Goal: Task Accomplishment & Management: Manage account settings

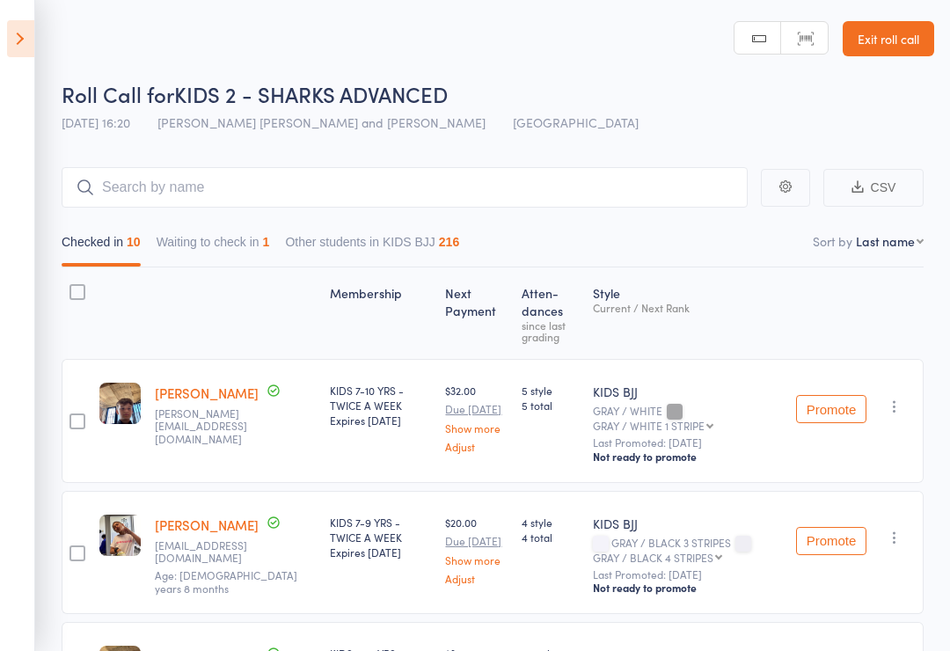
click at [14, 28] on icon at bounding box center [20, 38] width 27 height 37
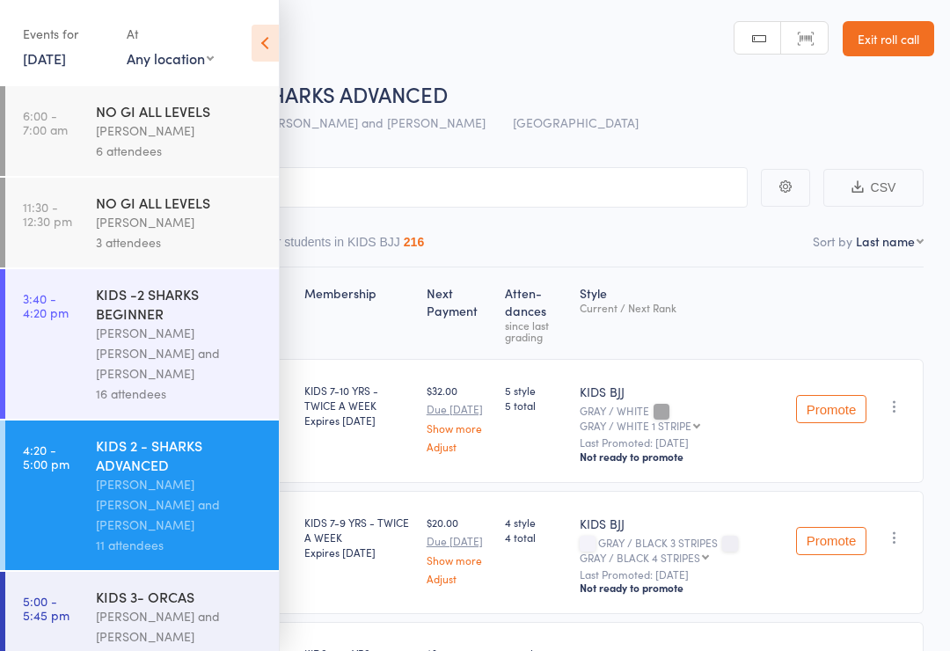
click at [89, 587] on link "5:00 - 5:45 pm KIDS 3- ORCAS [PERSON_NAME] and [PERSON_NAME] [PERSON_NAME] 14 a…" at bounding box center [142, 637] width 274 height 130
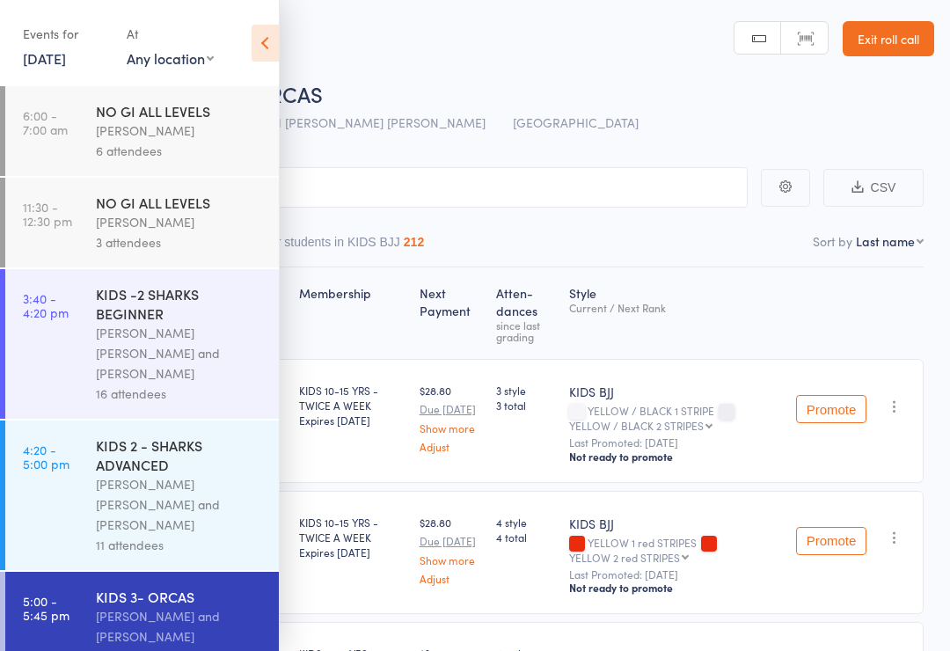
click at [260, 48] on icon at bounding box center [265, 43] width 27 height 37
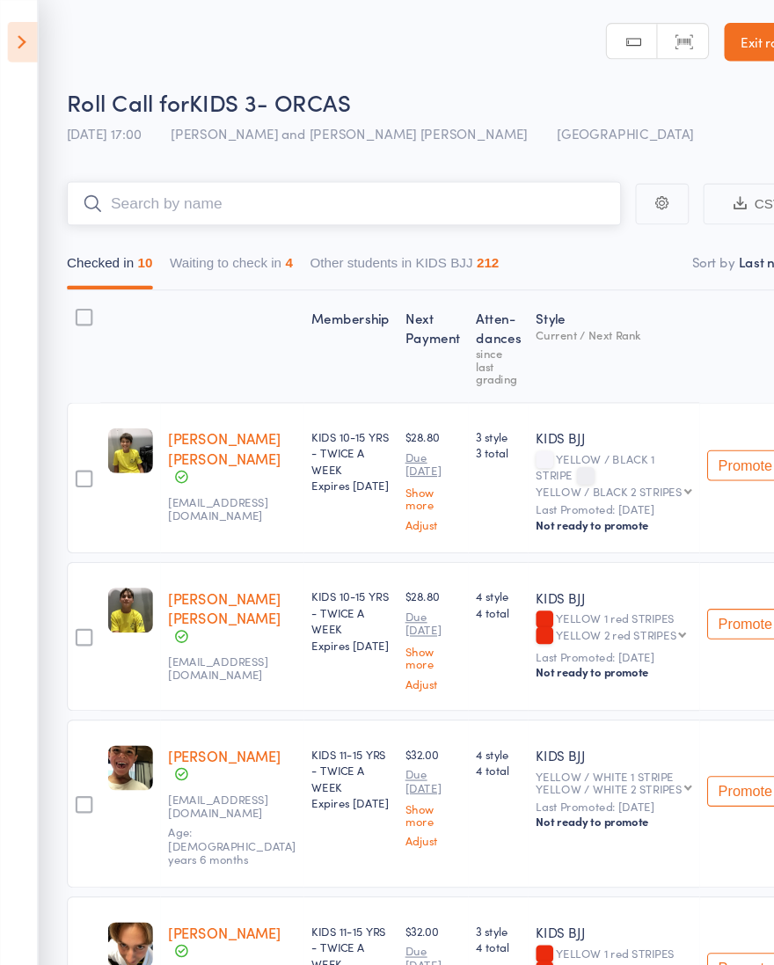
click at [128, 187] on input "search" at bounding box center [317, 187] width 510 height 40
type input "Bro"
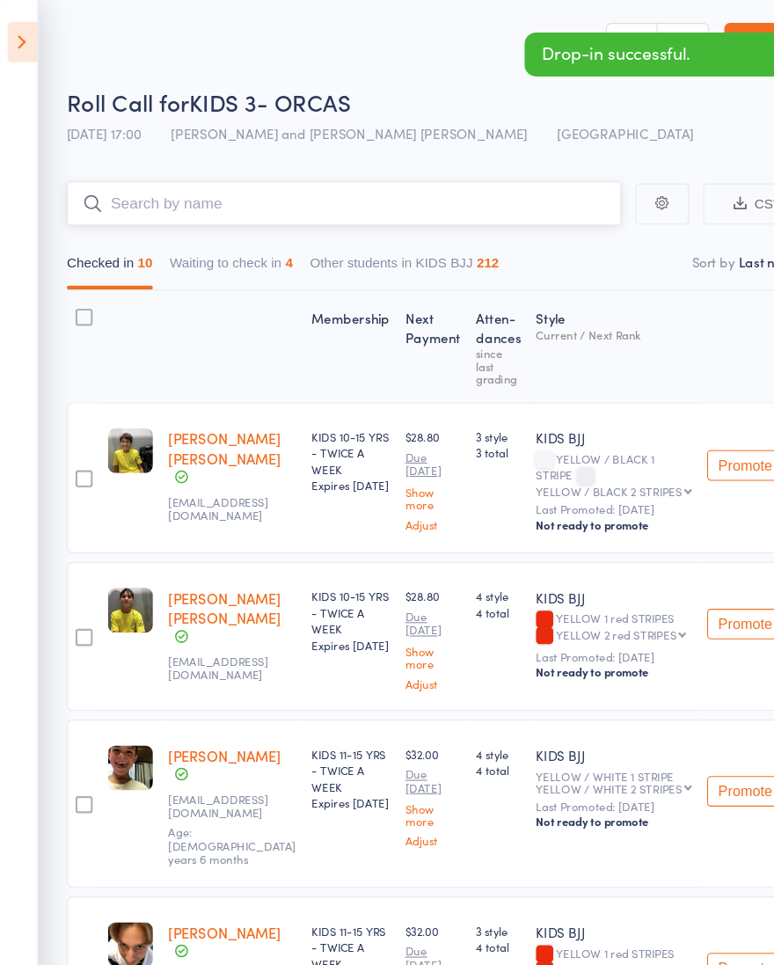
type input "b"
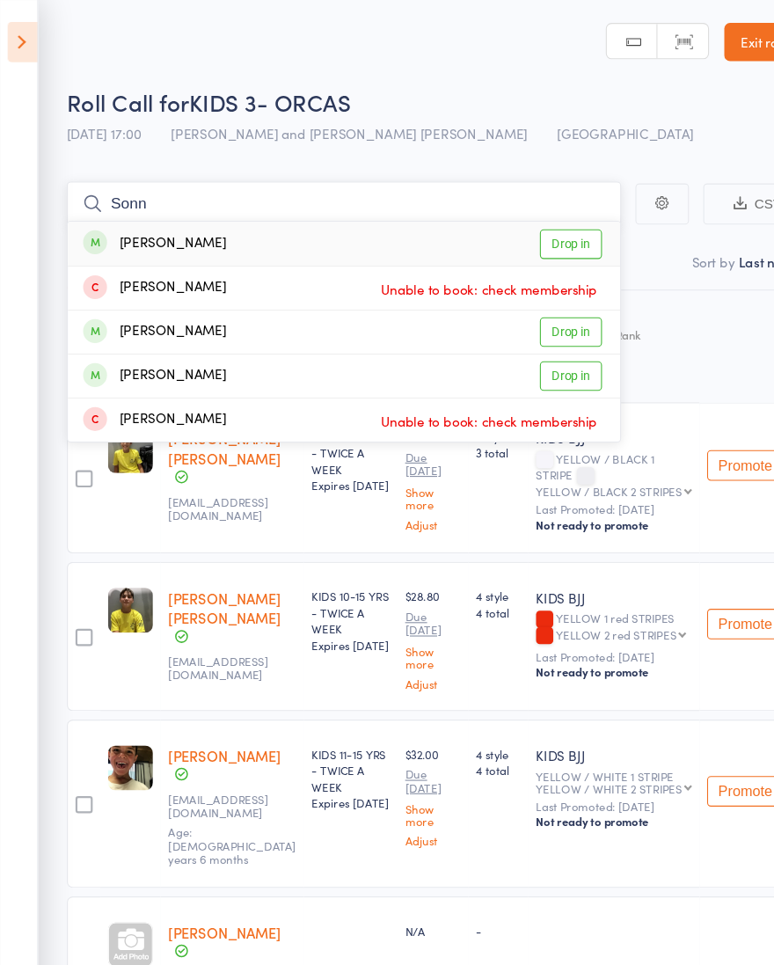
type input "Sonn"
click at [147, 352] on div "[PERSON_NAME]" at bounding box center [143, 346] width 132 height 20
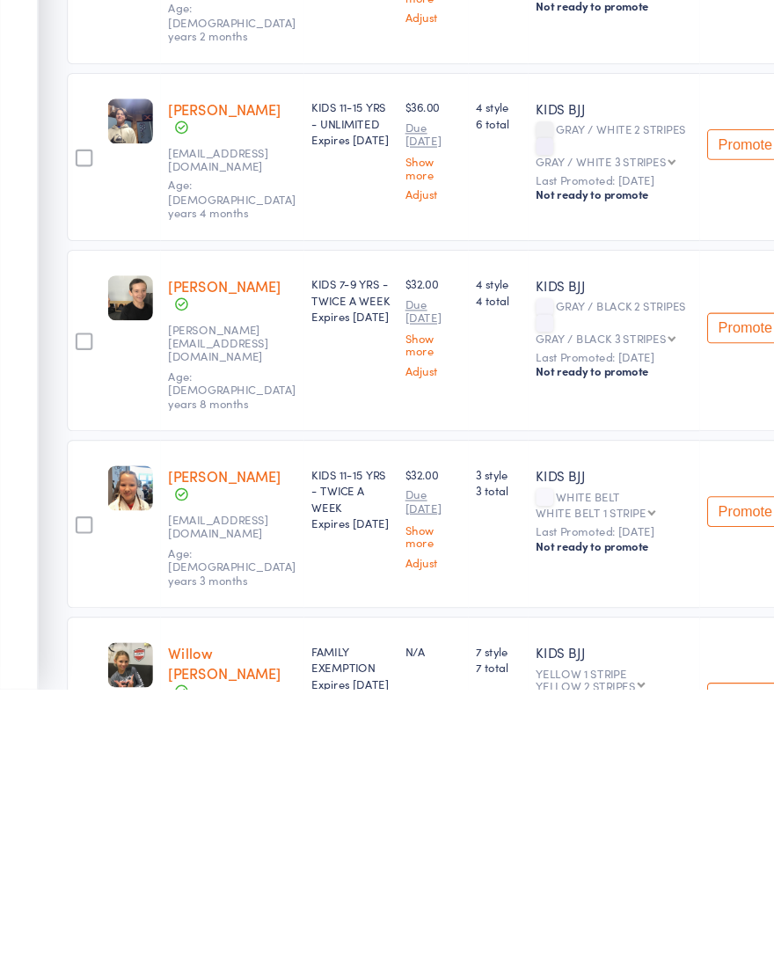
scroll to position [745, 0]
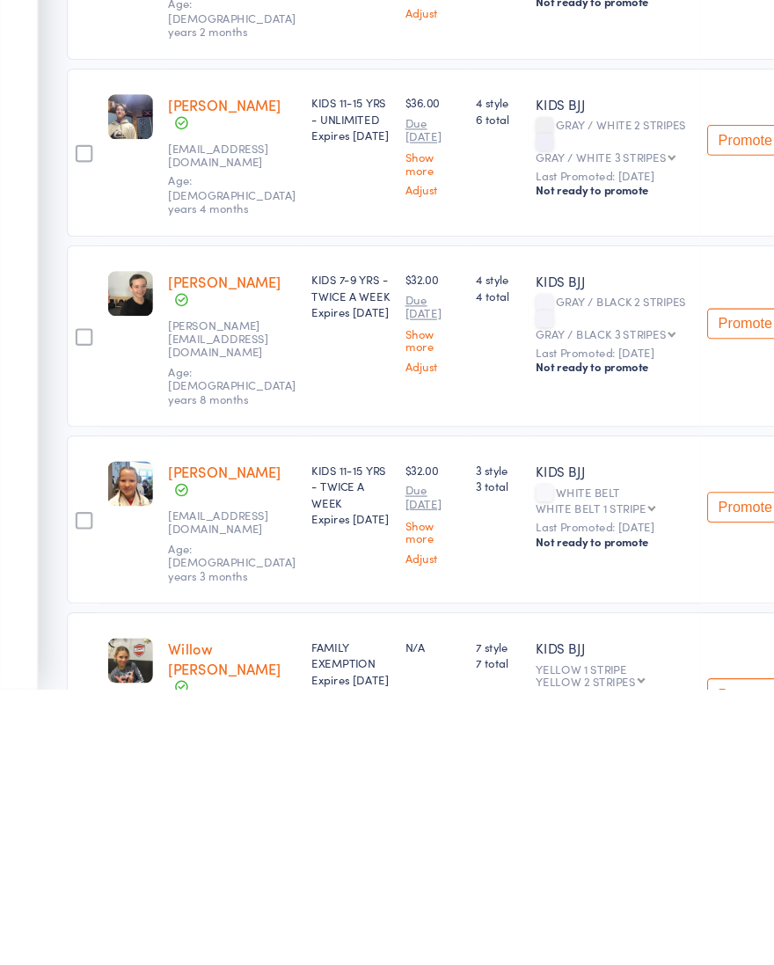
click at [699, 650] on button "Promote" at bounding box center [686, 969] width 70 height 28
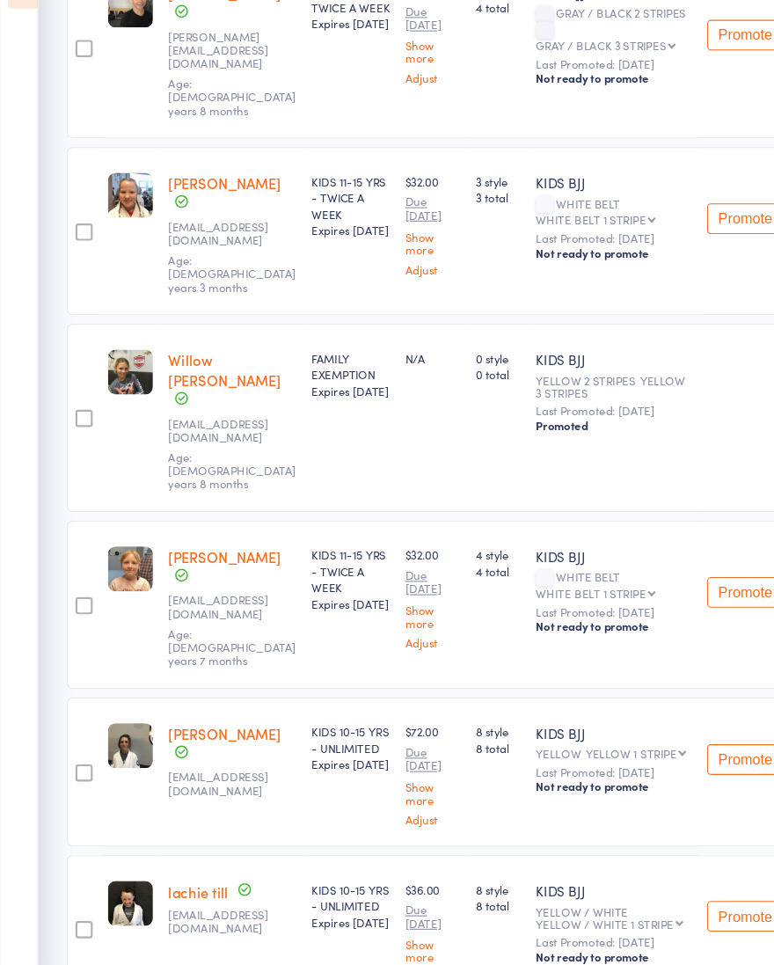
scroll to position [1321, 0]
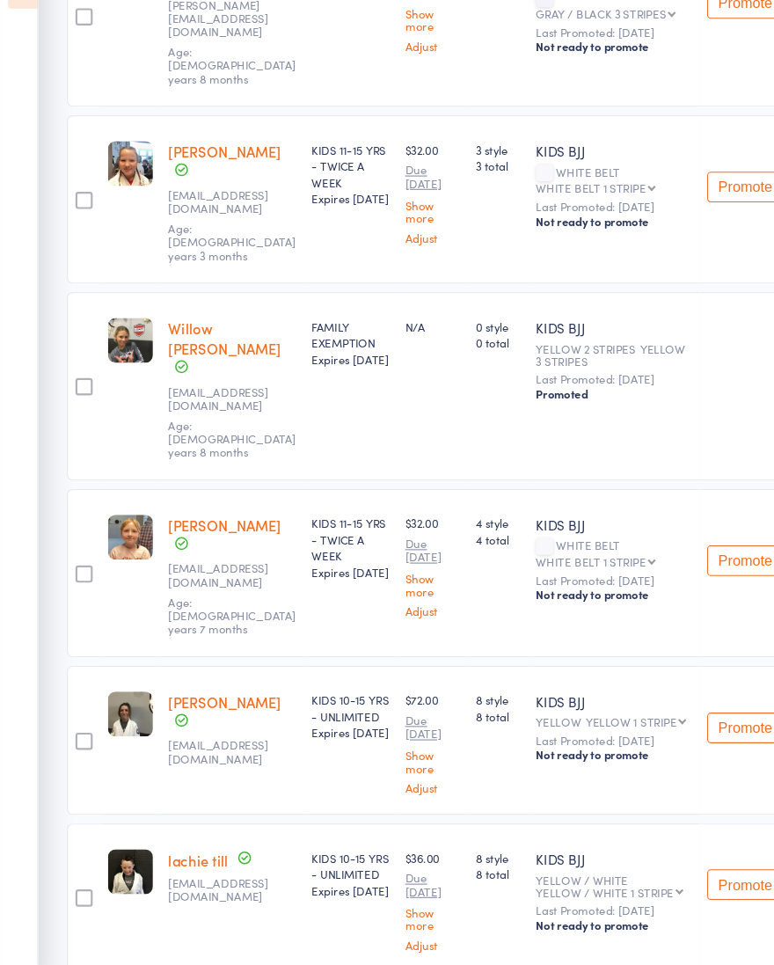
click at [684, 650] on button "Promote" at bounding box center [686, 719] width 70 height 28
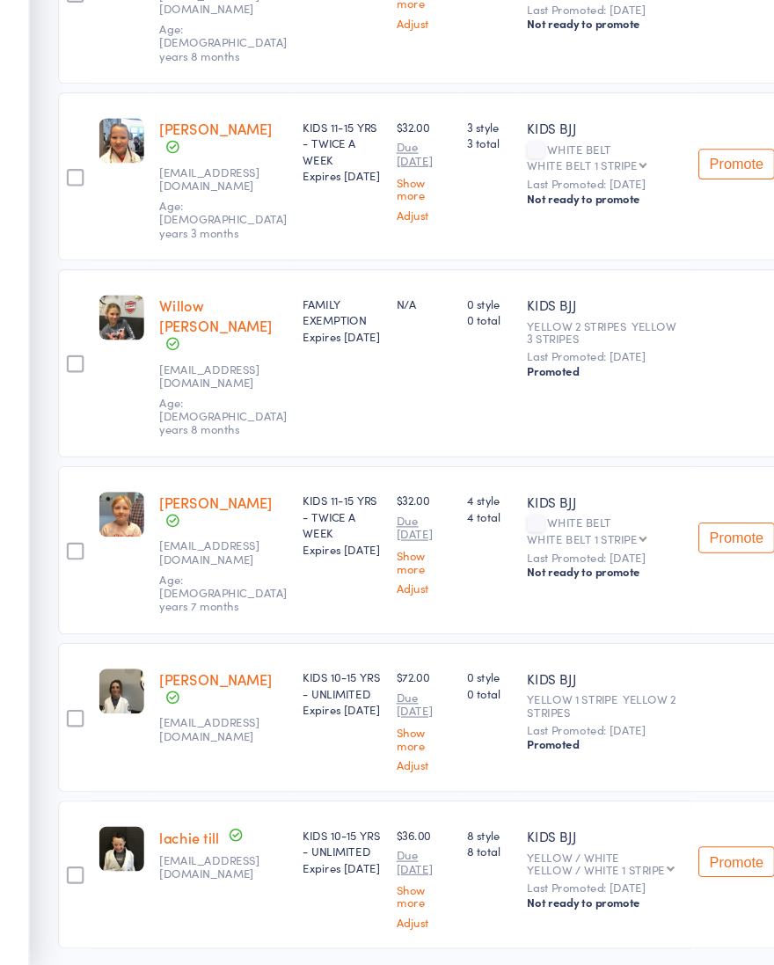
click at [619, 650] on select "YELLOW / WHITE 1 STRIPE YELLOW / WHITE 2 STRIPES YELLOW / WHITE 3 STRIPES YELLO…" at bounding box center [560, 870] width 135 height 11
click at [697, 650] on button "Promote" at bounding box center [686, 864] width 70 height 28
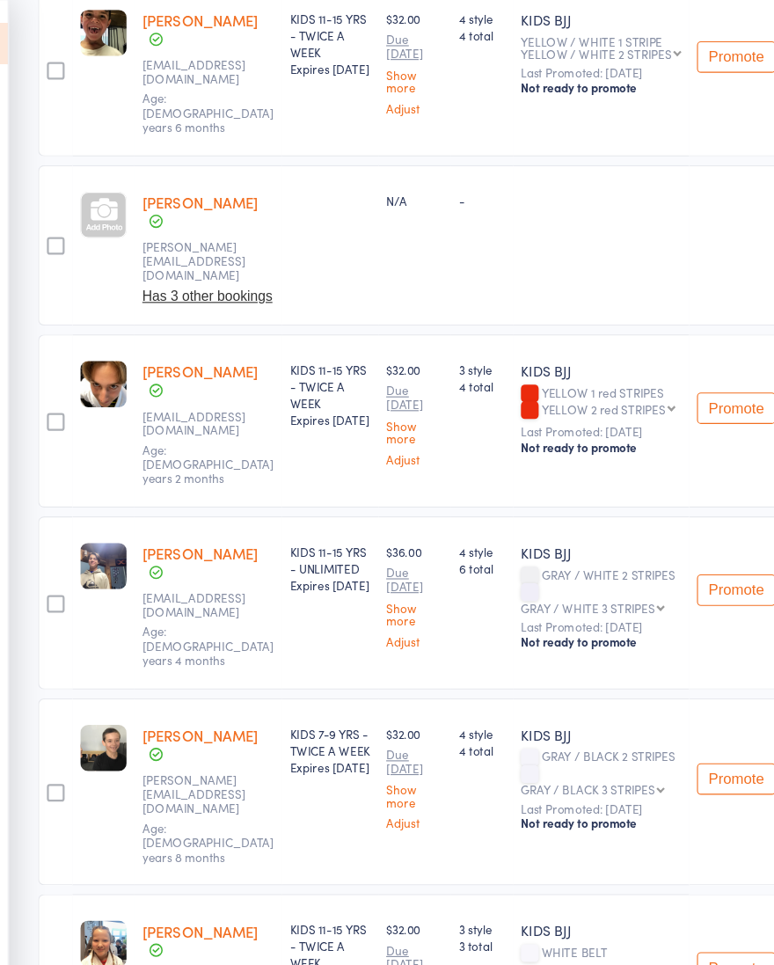
scroll to position [677, 0]
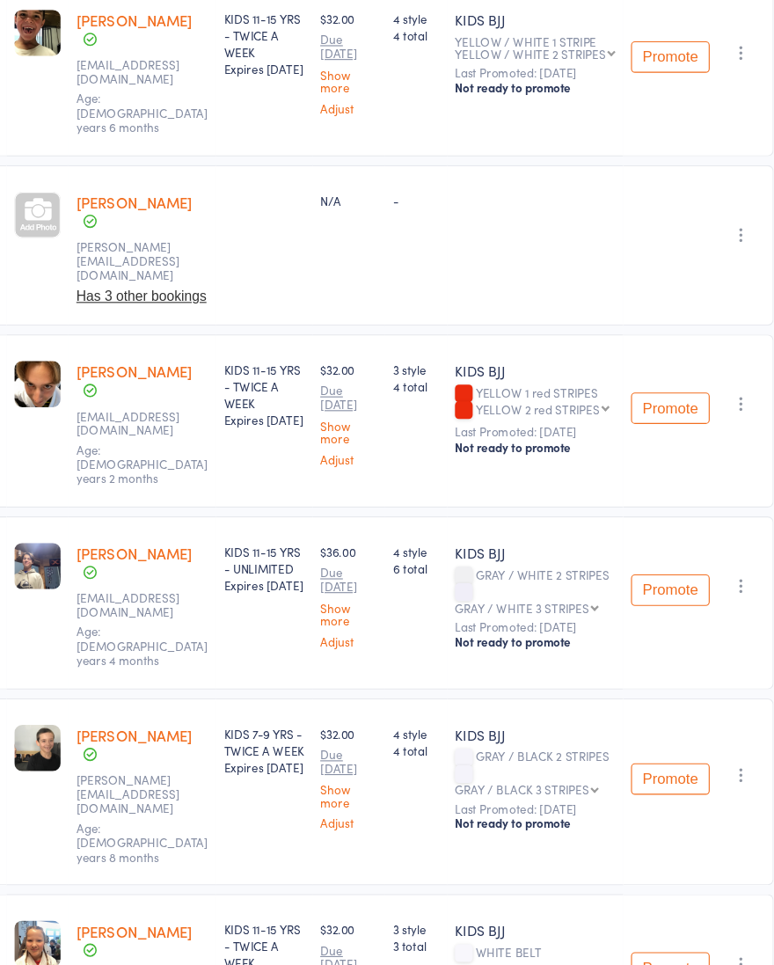
click at [736, 219] on icon "button" at bounding box center [745, 210] width 18 height 18
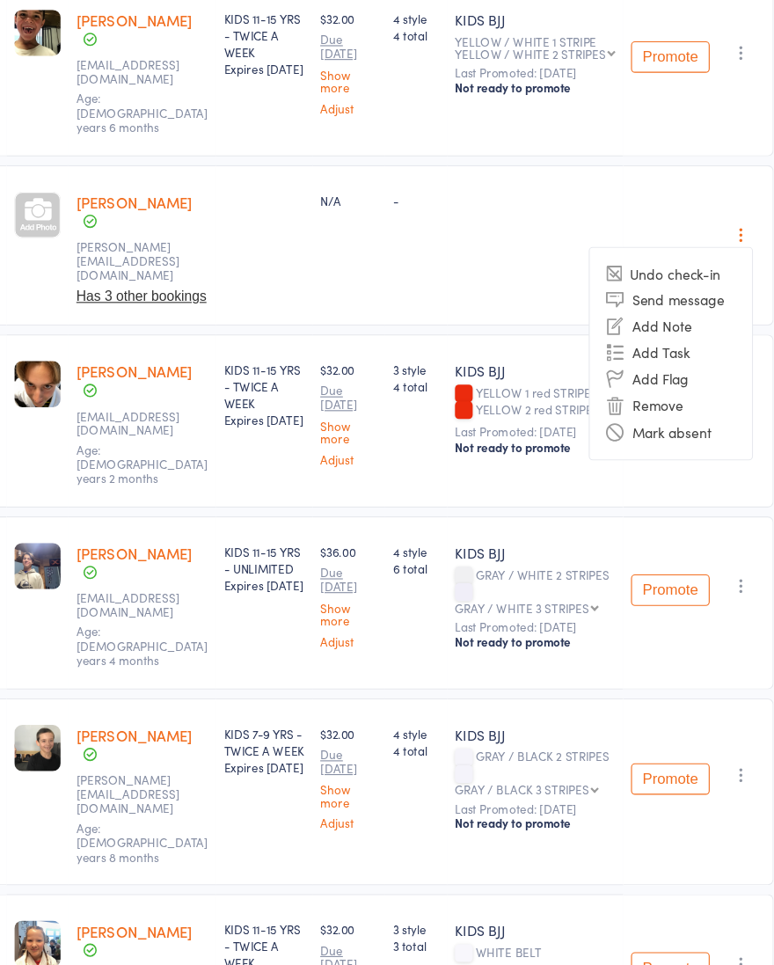
click at [609, 375] on li "Remove" at bounding box center [681, 363] width 145 height 24
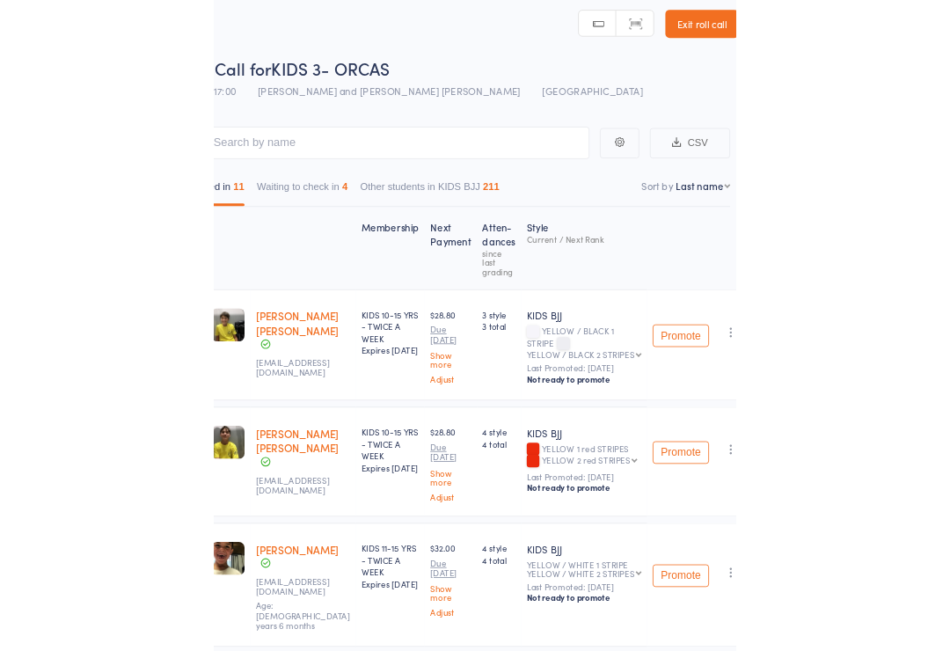
scroll to position [0, 0]
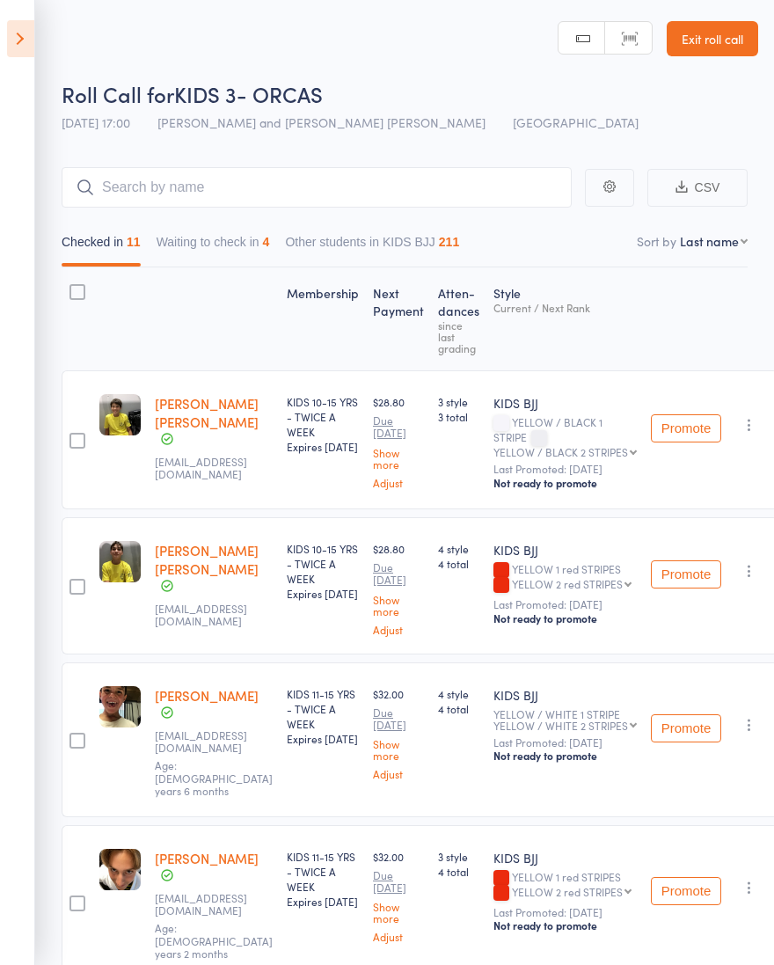
click at [25, 26] on icon at bounding box center [20, 38] width 27 height 37
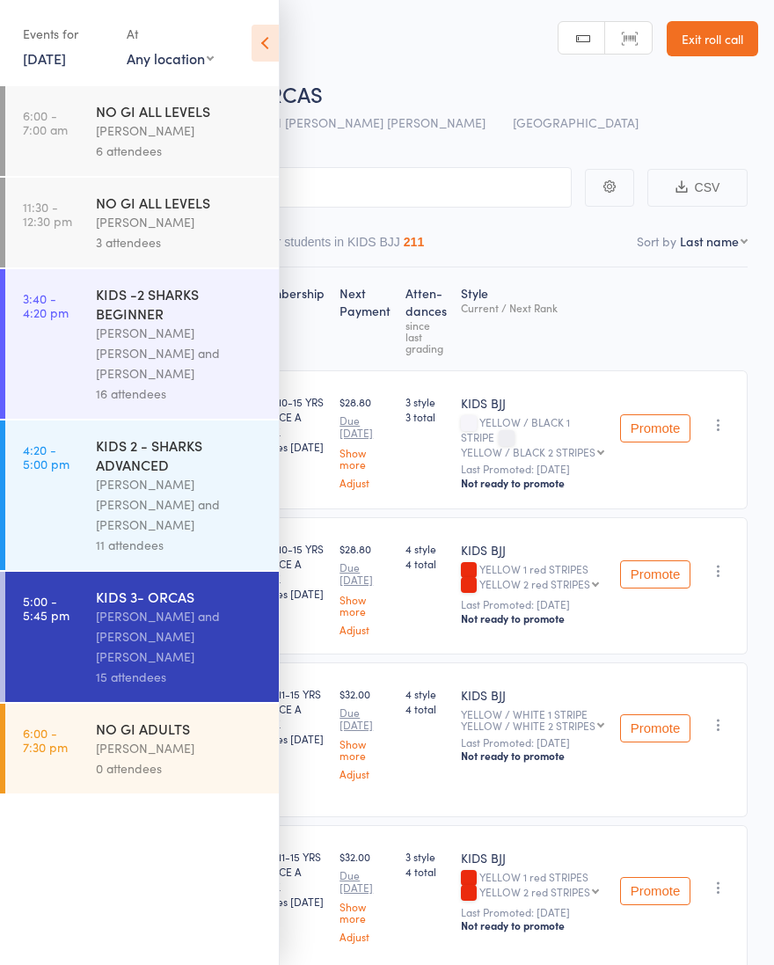
click at [120, 650] on div "[PERSON_NAME]" at bounding box center [180, 748] width 168 height 20
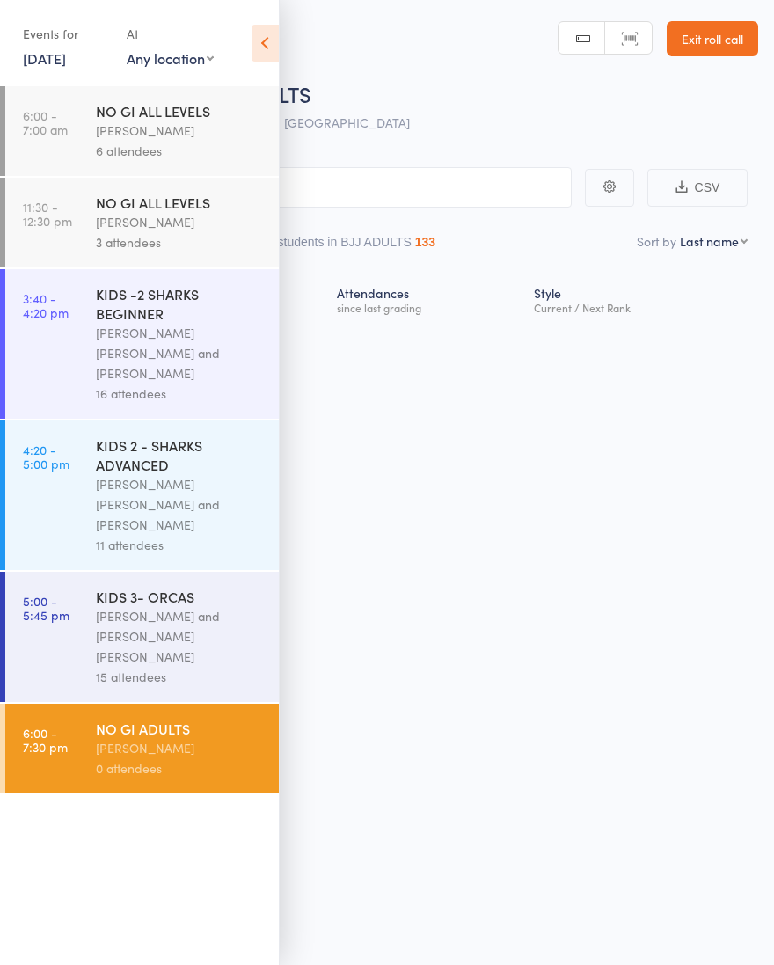
click at [257, 48] on icon at bounding box center [265, 43] width 27 height 37
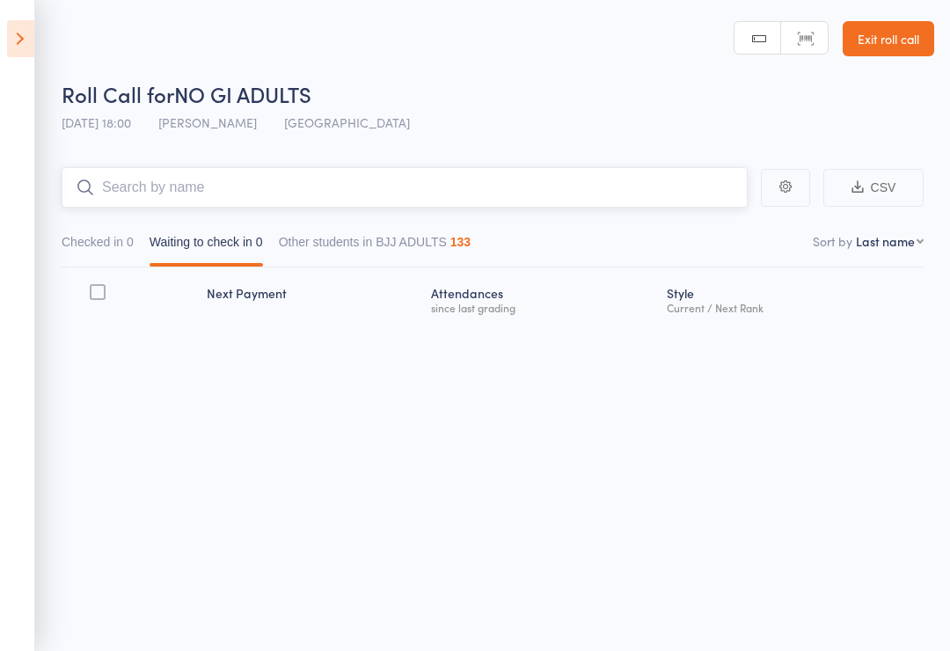
click at [156, 191] on input "search" at bounding box center [405, 187] width 686 height 40
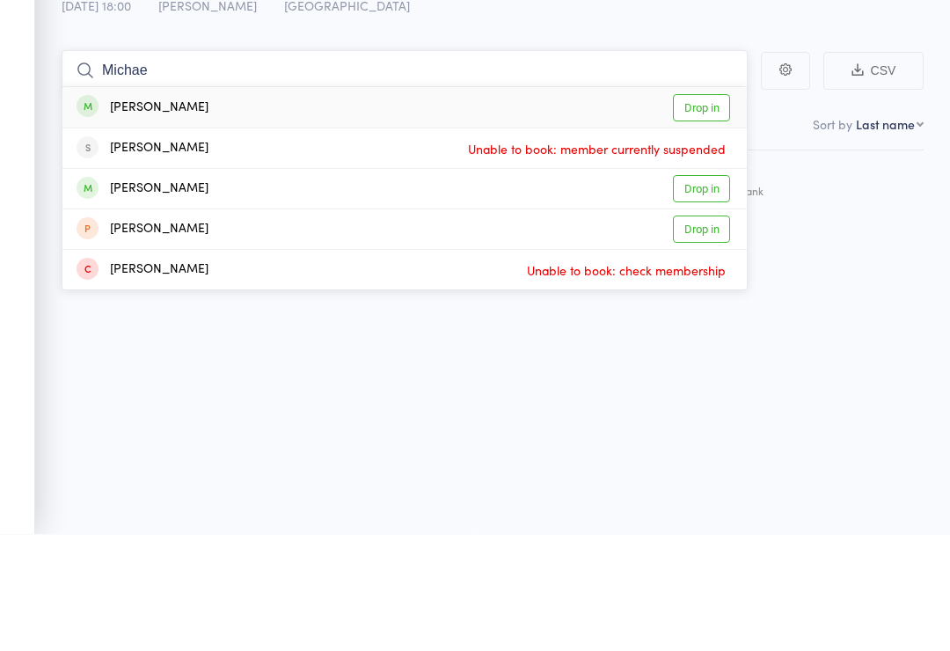
click at [156, 167] on input "Michae" at bounding box center [405, 187] width 686 height 40
type input "Michae"
click at [697, 292] on link "Drop in" at bounding box center [701, 305] width 57 height 27
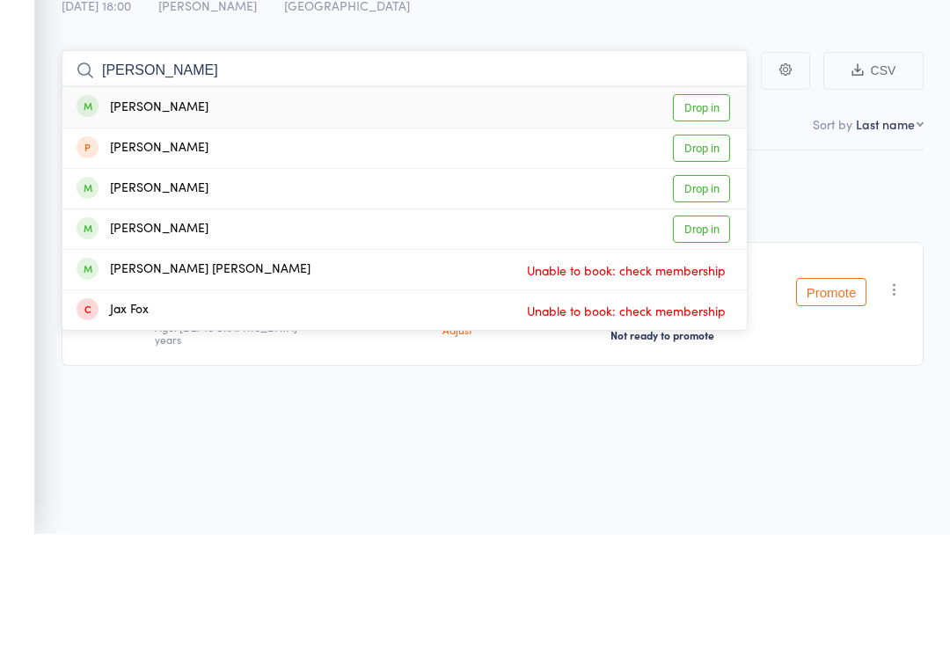
type input "[PERSON_NAME]"
click at [858, 267] on div "Membership Next Payment Atten­dances since last grading Style Current / Next Ra…" at bounding box center [493, 378] width 862 height 223
